Goal: Task Accomplishment & Management: Manage account settings

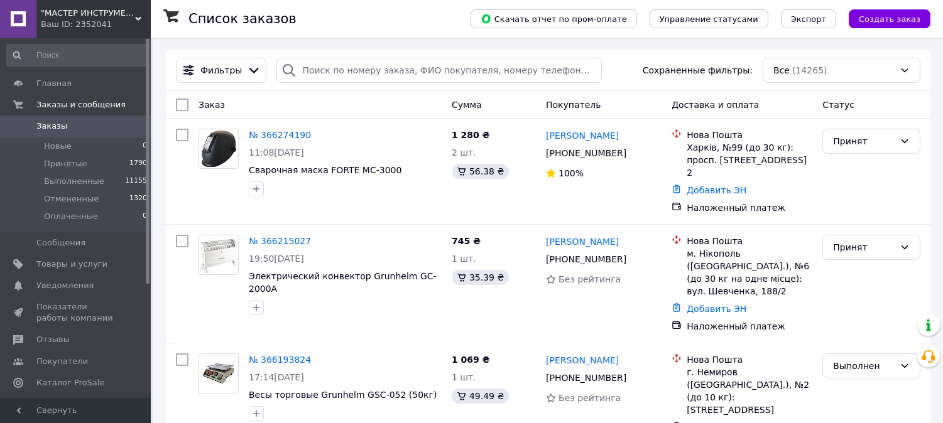
click at [135, 17] on icon at bounding box center [138, 19] width 6 height 6
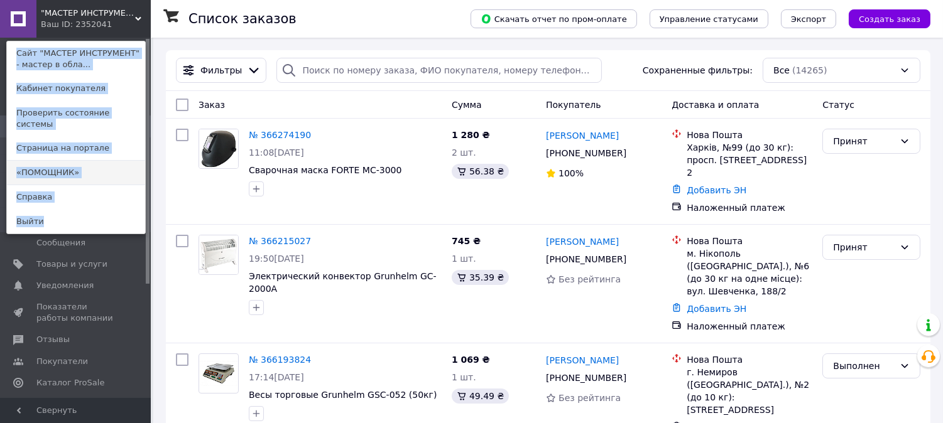
click at [116, 161] on link "«ПОМОЩНИК»" at bounding box center [76, 173] width 138 height 24
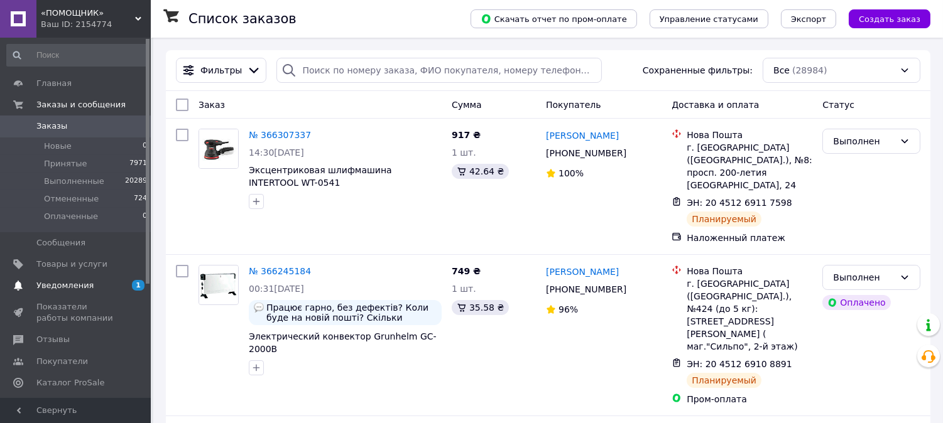
click at [120, 287] on span "1 0" at bounding box center [133, 285] width 35 height 11
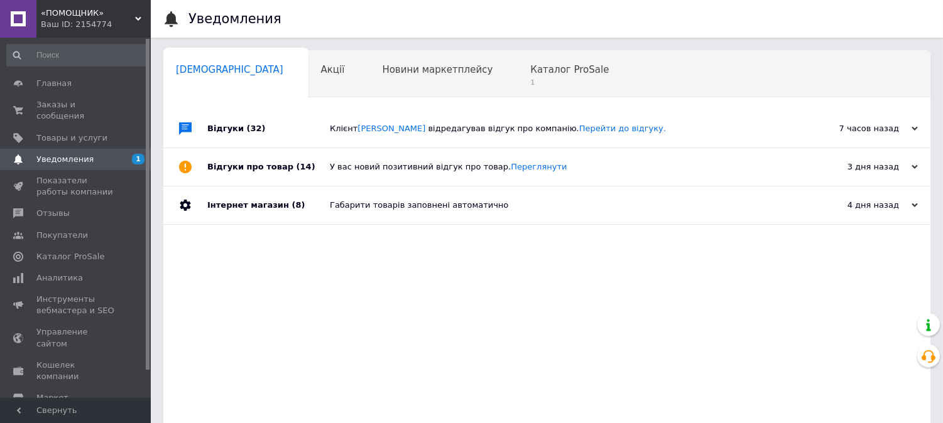
click at [301, 99] on div "Навчання та заходи 0" at bounding box center [232, 123] width 138 height 48
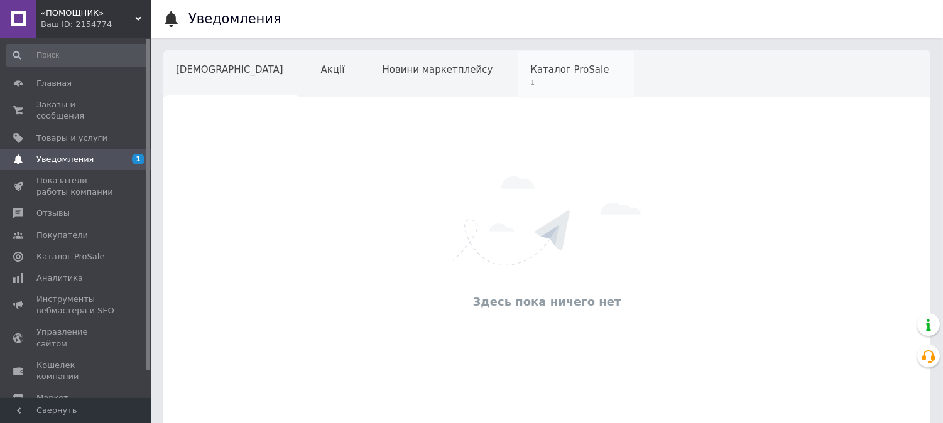
click at [530, 72] on span "Каталог ProSale" at bounding box center [569, 69] width 79 height 11
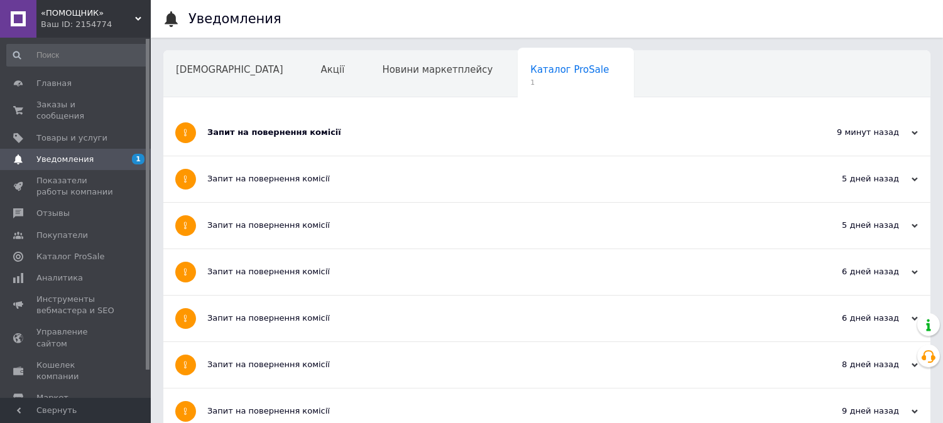
click at [479, 133] on div "Запит на повернення комісії" at bounding box center [499, 132] width 585 height 11
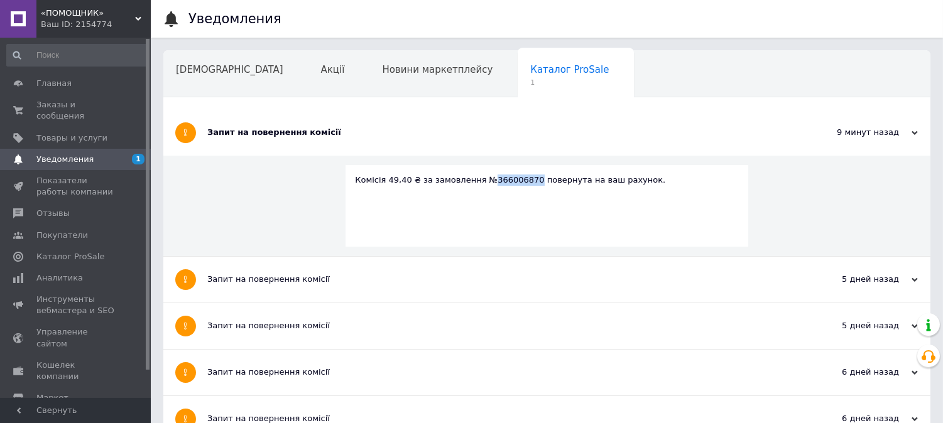
drag, startPoint x: 518, startPoint y: 181, endPoint x: 481, endPoint y: 180, distance: 37.1
click at [481, 180] on div "Комісія 49,40 ₴ за замовлення №366006870 повернута на ваш рахунок." at bounding box center [547, 180] width 384 height 11
copy div "366006870"
click at [110, 103] on span "Заказы и сообщения" at bounding box center [76, 110] width 80 height 23
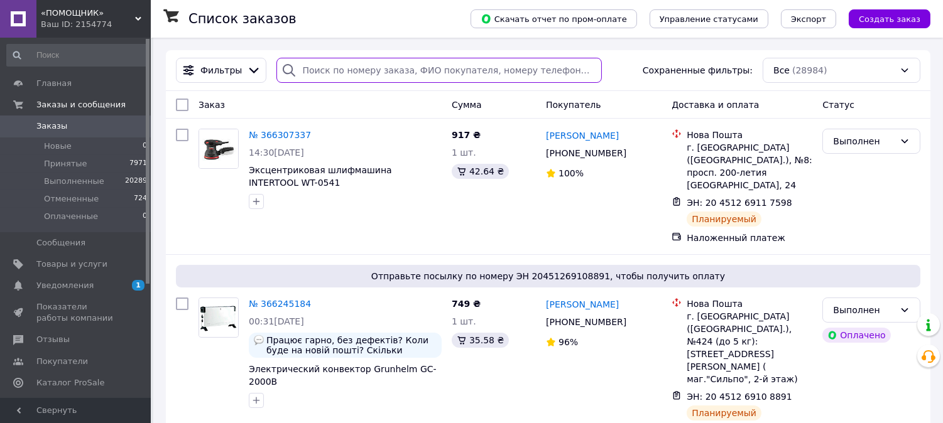
paste input "366006870"
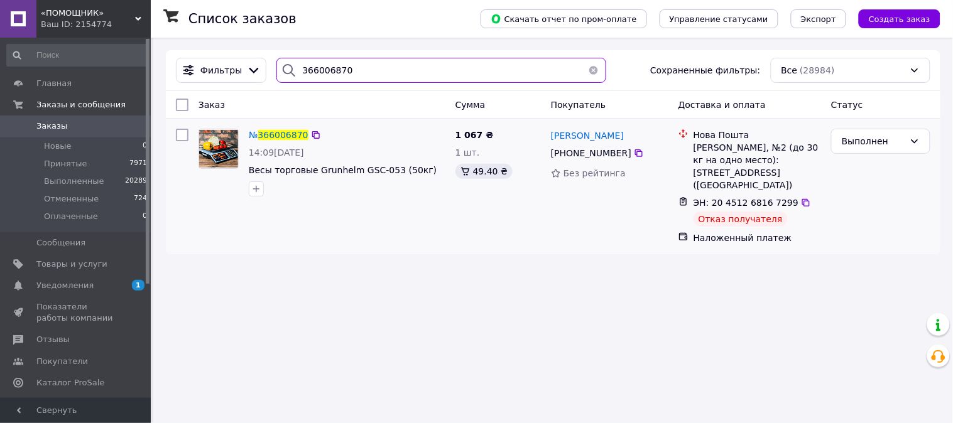
type input "366006870"
drag, startPoint x: 645, startPoint y: 158, endPoint x: 567, endPoint y: 155, distance: 78.6
click at [567, 155] on div "+380 98 869 79 63" at bounding box center [610, 153] width 120 height 15
copy div "0 98 869 79 63"
click at [134, 17] on span "«ПОМОЩНИК»" at bounding box center [88, 13] width 94 height 11
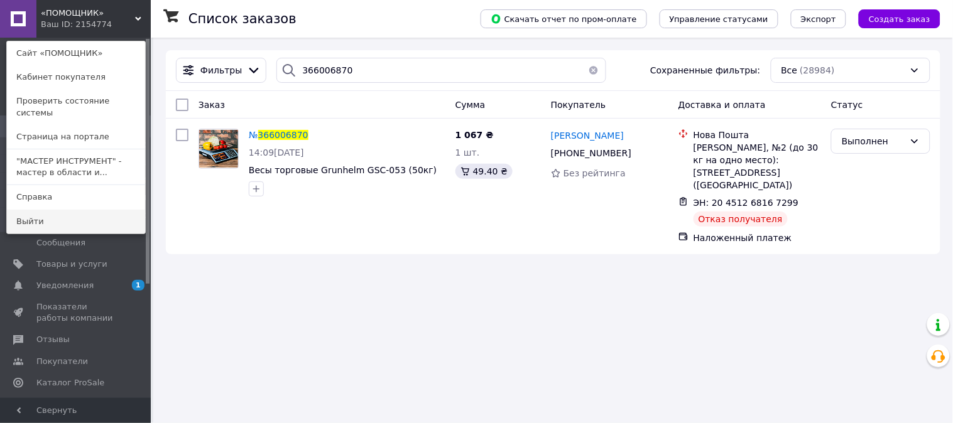
click at [67, 210] on link "Выйти" at bounding box center [76, 222] width 138 height 24
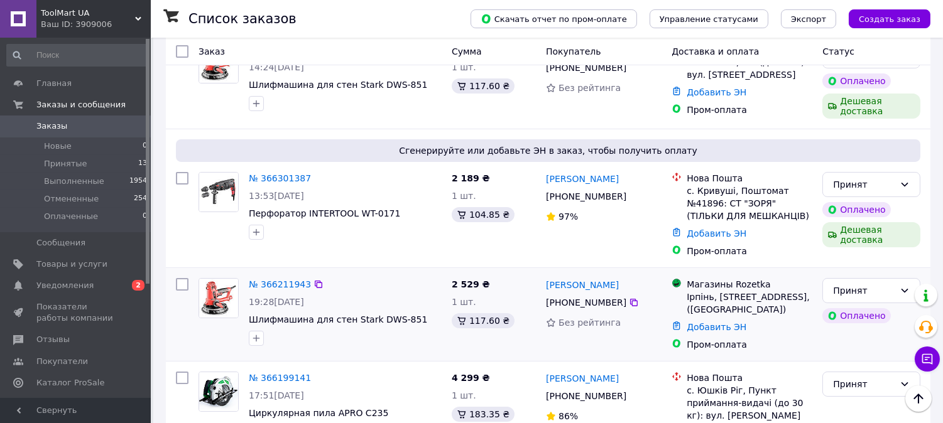
scroll to position [139, 0]
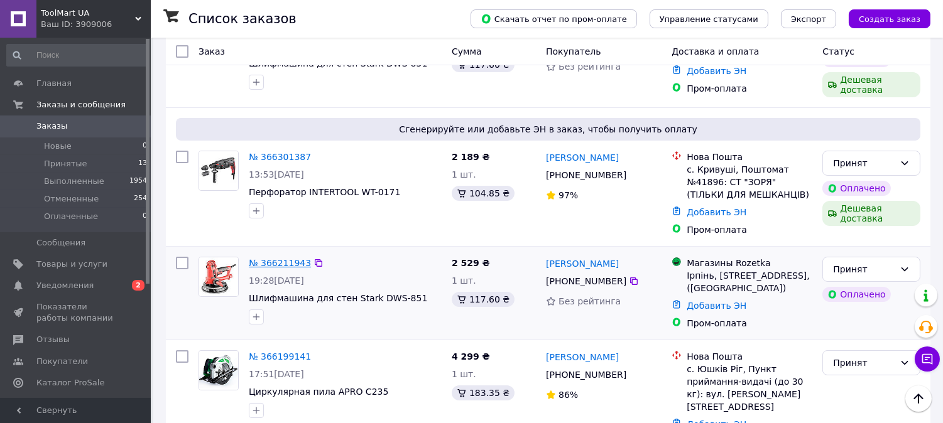
click at [268, 261] on link "№ 366211943" at bounding box center [280, 263] width 62 height 10
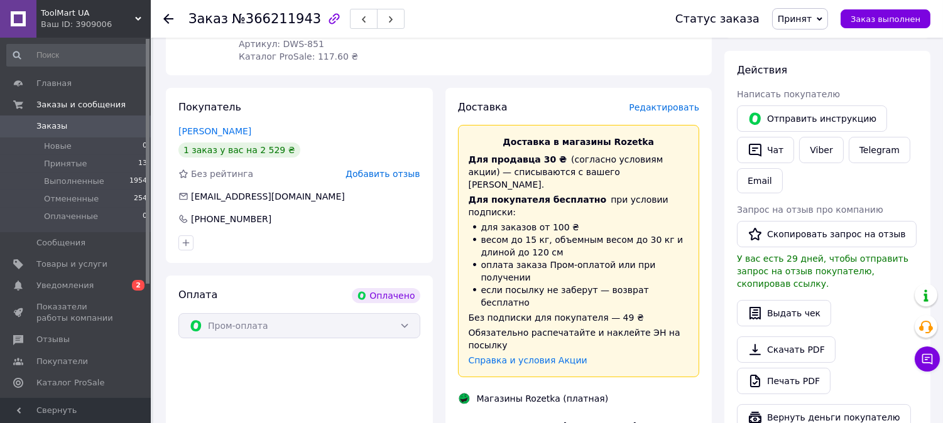
scroll to position [488, 0]
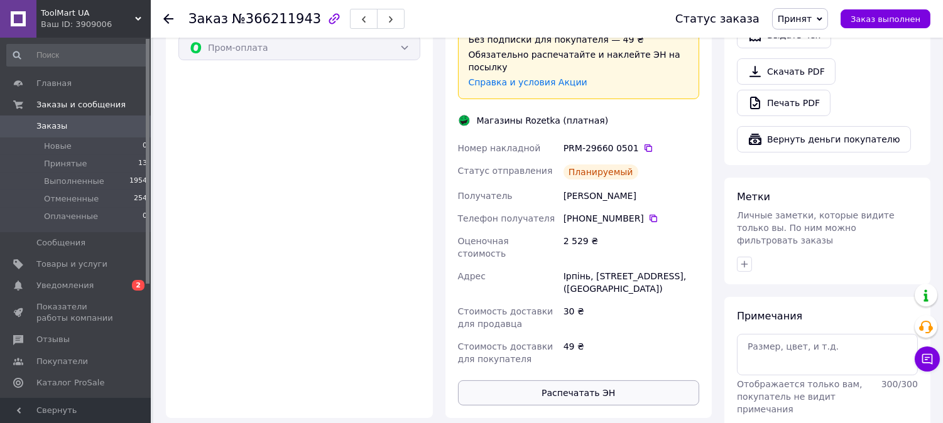
click at [579, 381] on button "Распечатать ЭН" at bounding box center [579, 393] width 242 height 25
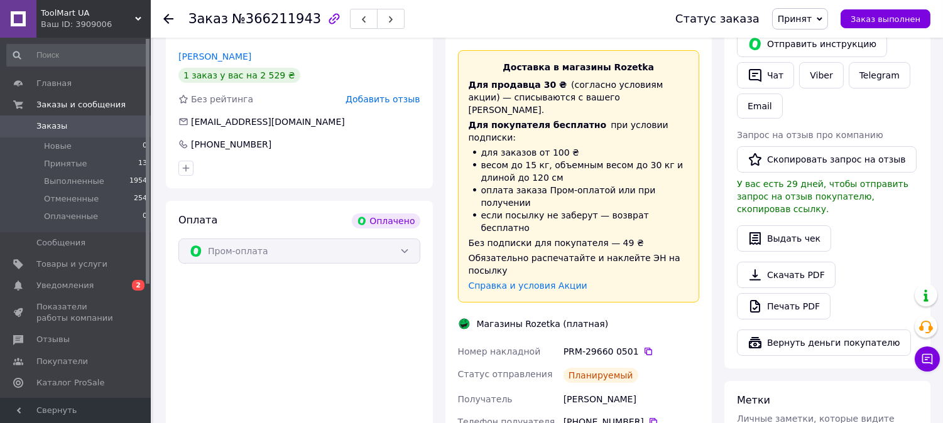
scroll to position [279, 0]
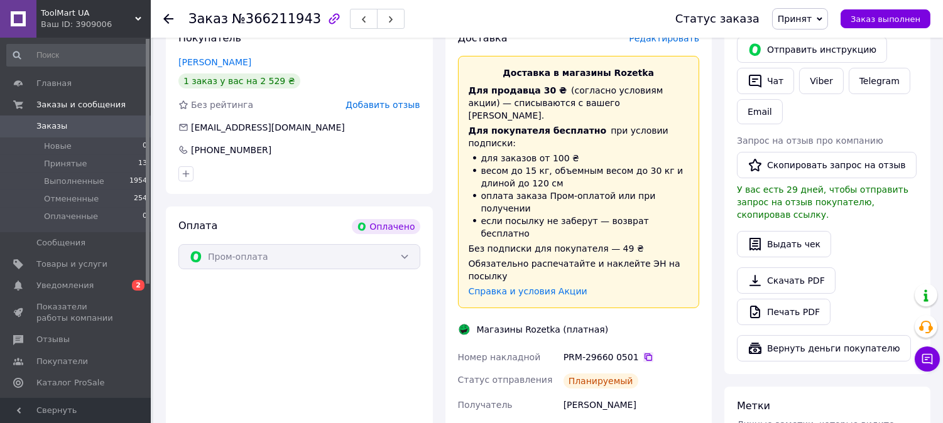
click at [643, 352] on icon at bounding box center [648, 357] width 10 height 10
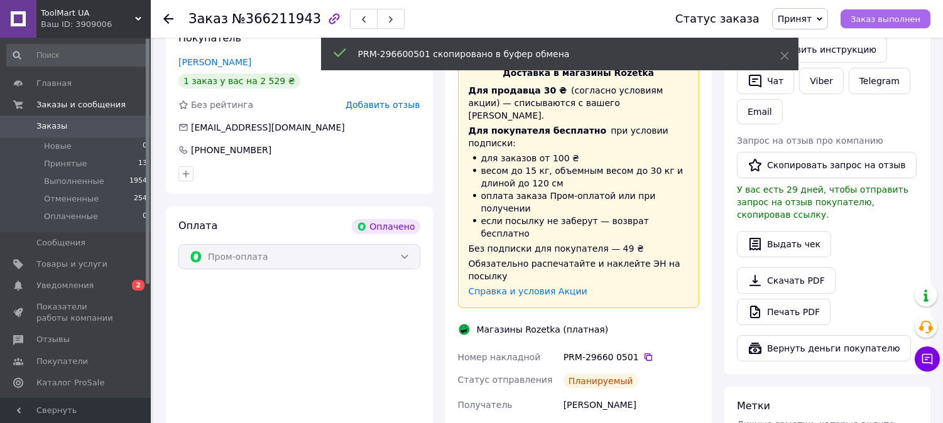
click at [867, 19] on span "Заказ выполнен" at bounding box center [886, 18] width 70 height 9
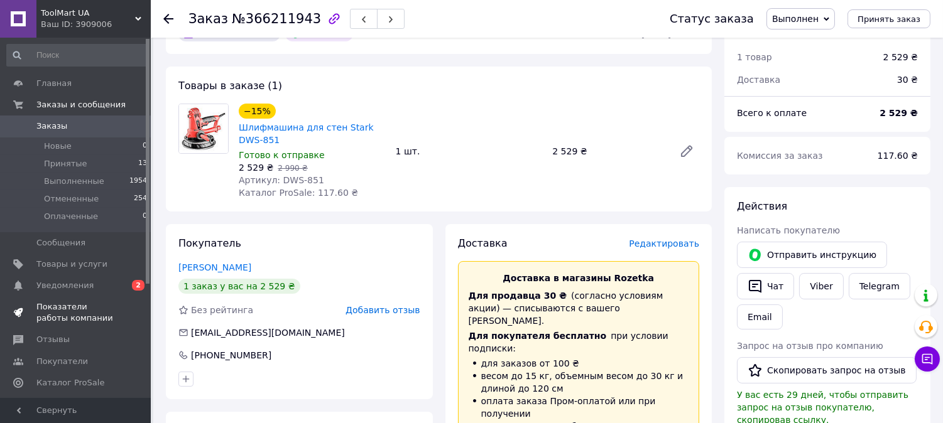
scroll to position [0, 0]
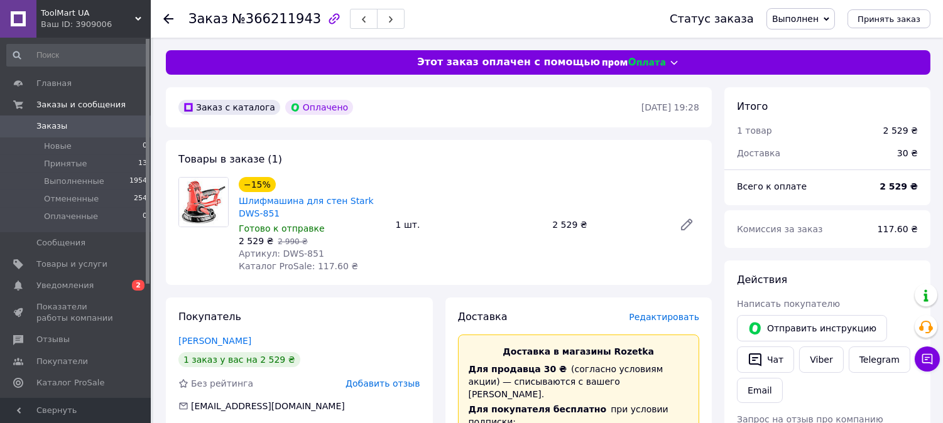
drag, startPoint x: 143, startPoint y: 5, endPoint x: 142, endPoint y: 14, distance: 8.8
click at [142, 5] on div "ToolMart UA Ваш ID: 3909006" at bounding box center [93, 19] width 114 height 38
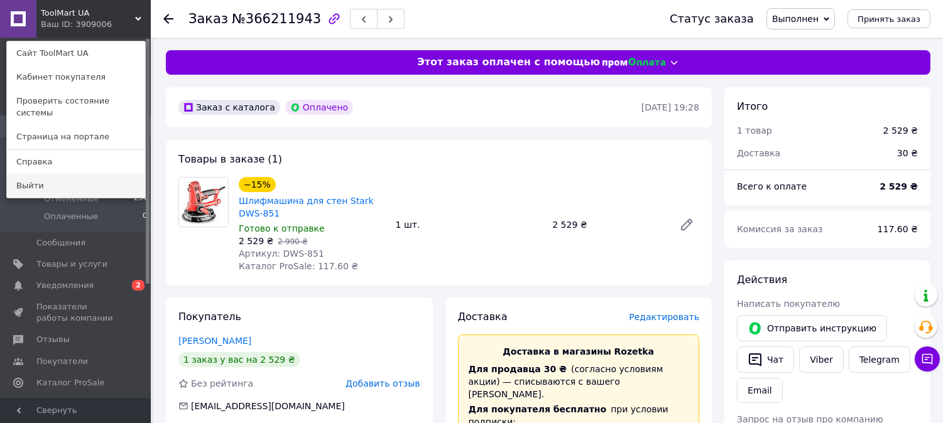
click at [52, 177] on link "Выйти" at bounding box center [76, 186] width 138 height 24
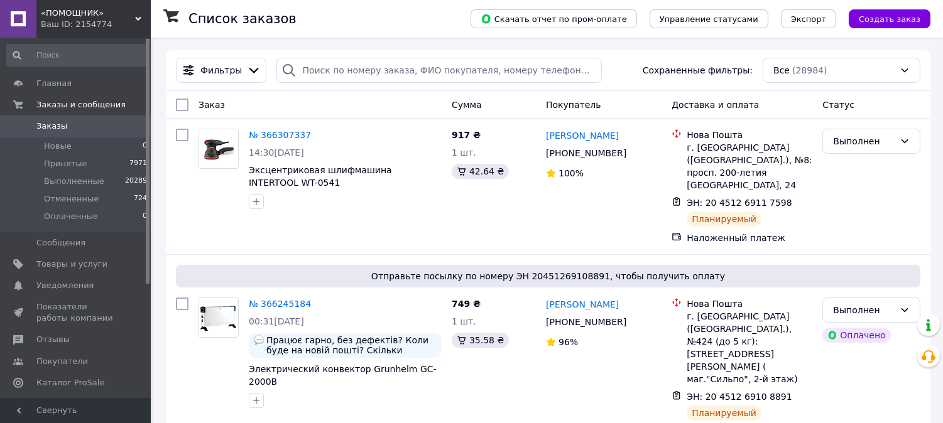
click at [143, 13] on div "«ПОМОЩНИК» Ваш ID: 2154774" at bounding box center [93, 19] width 114 height 38
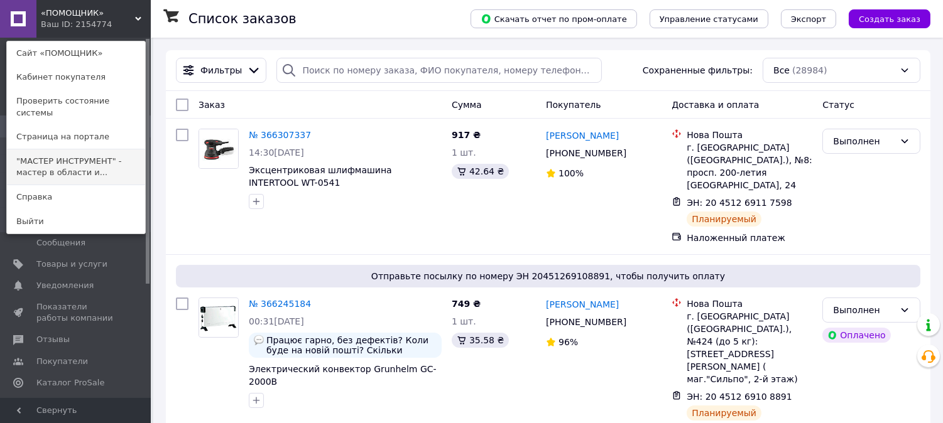
click at [69, 150] on link ""МАСТЕР ИНСТРУМЕНТ" - мастер в области и..." at bounding box center [76, 167] width 138 height 35
